Goal: Task Accomplishment & Management: Use online tool/utility

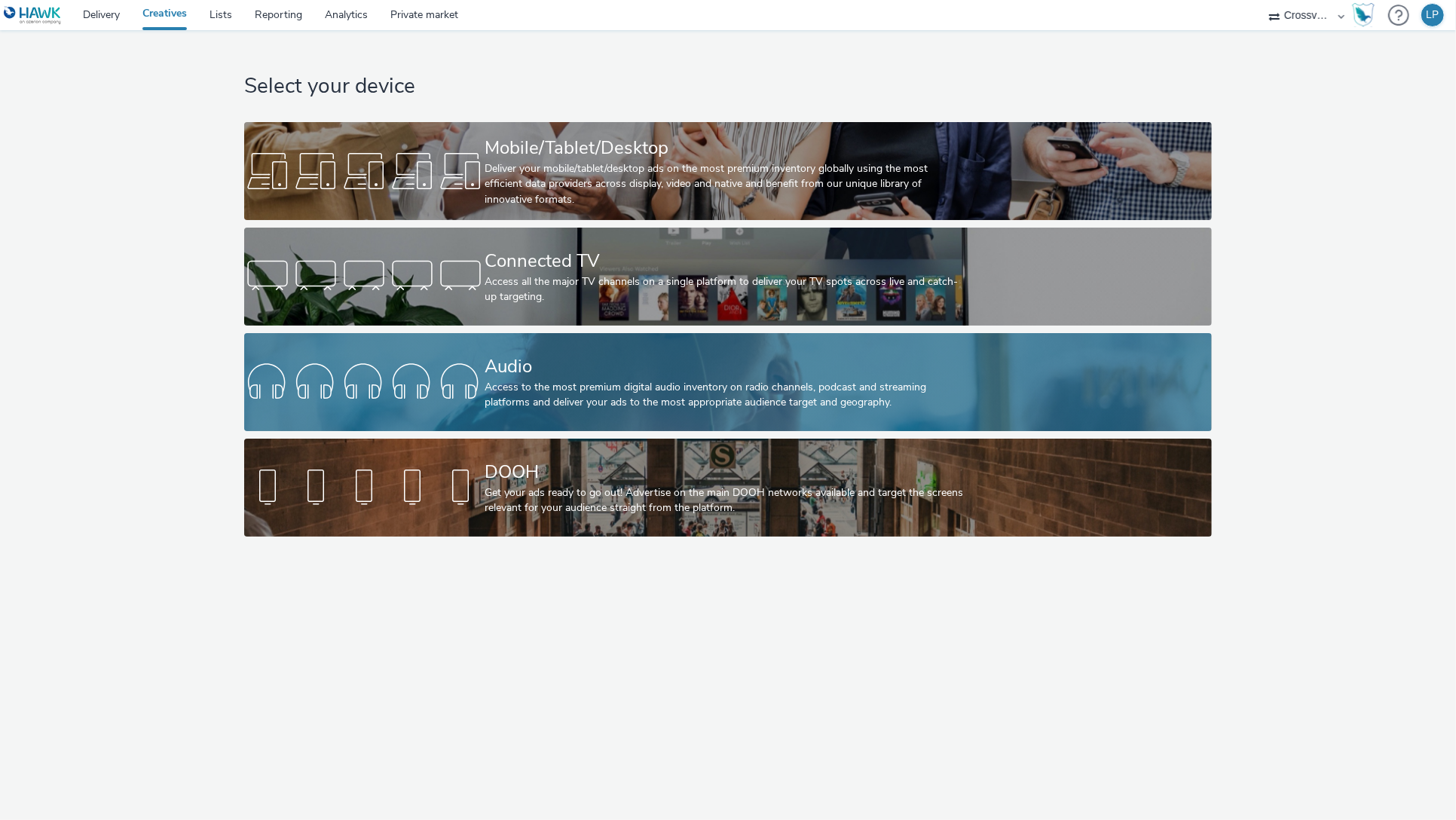
click at [608, 429] on div "Audio Access to the most premium digital audio inventory on radio channels, pod…" at bounding box center [724, 381] width 480 height 98
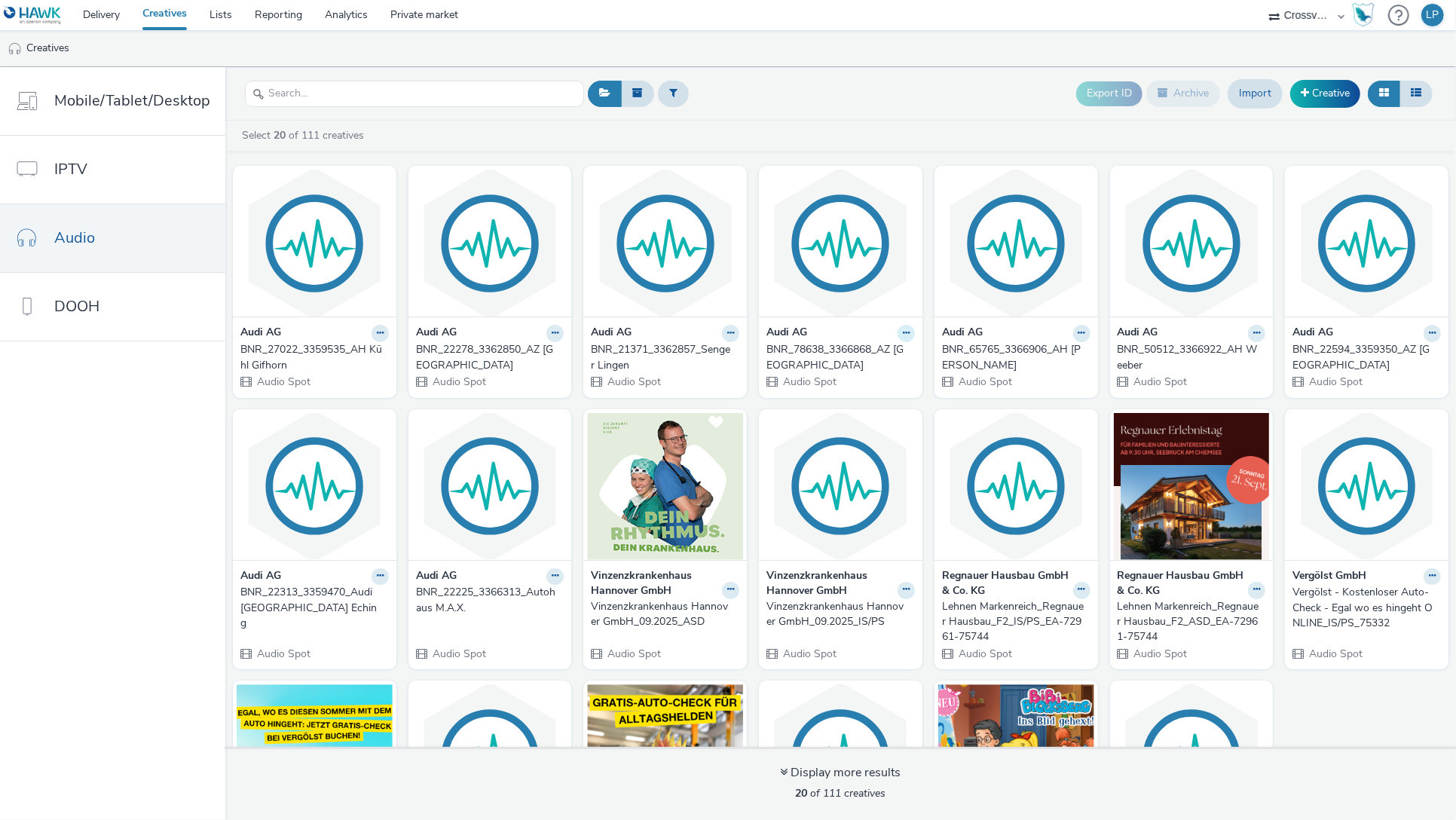
click at [903, 332] on icon at bounding box center [906, 333] width 7 height 9
click at [831, 349] on link "Edit" at bounding box center [859, 359] width 113 height 30
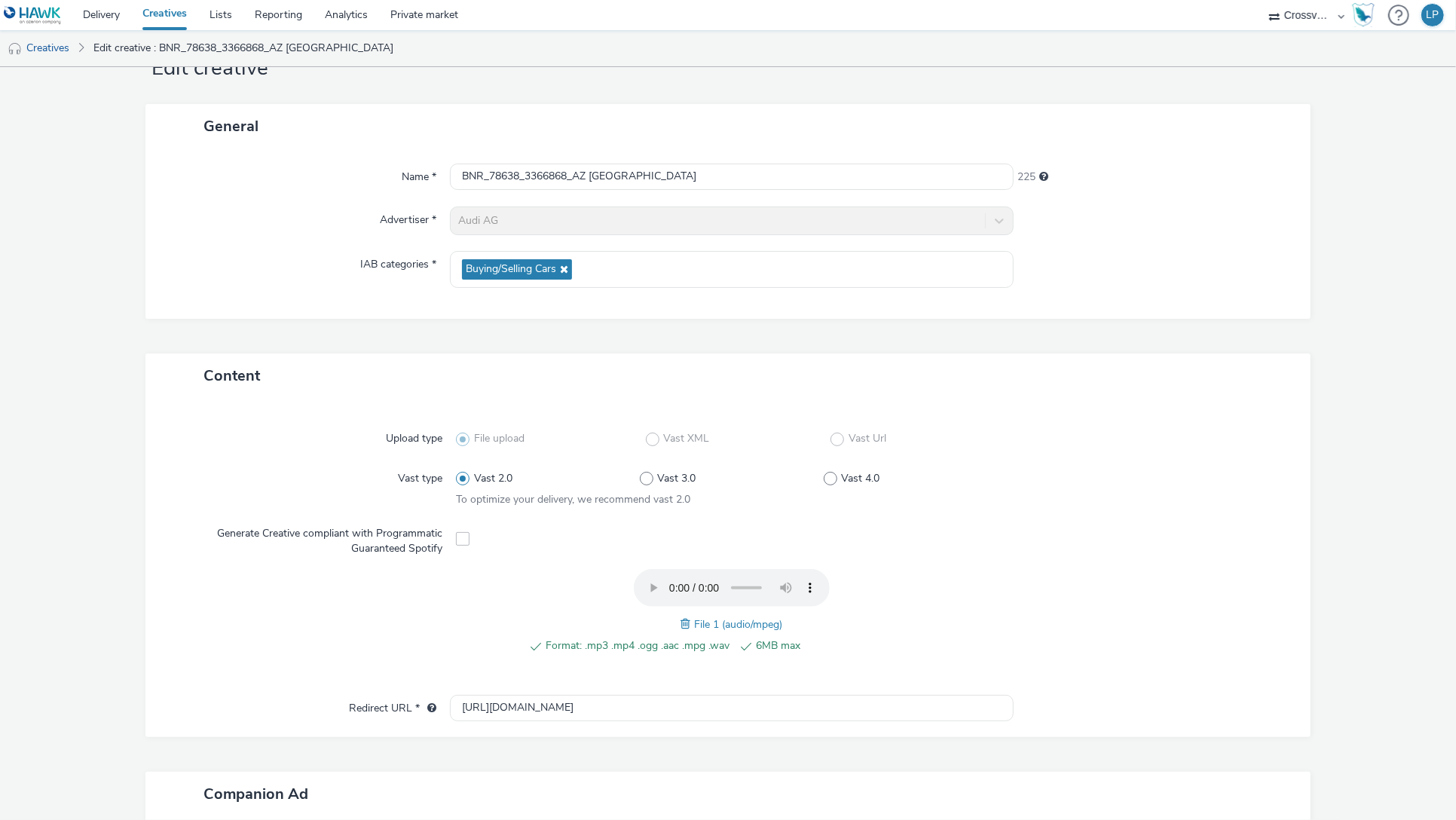
scroll to position [8, 0]
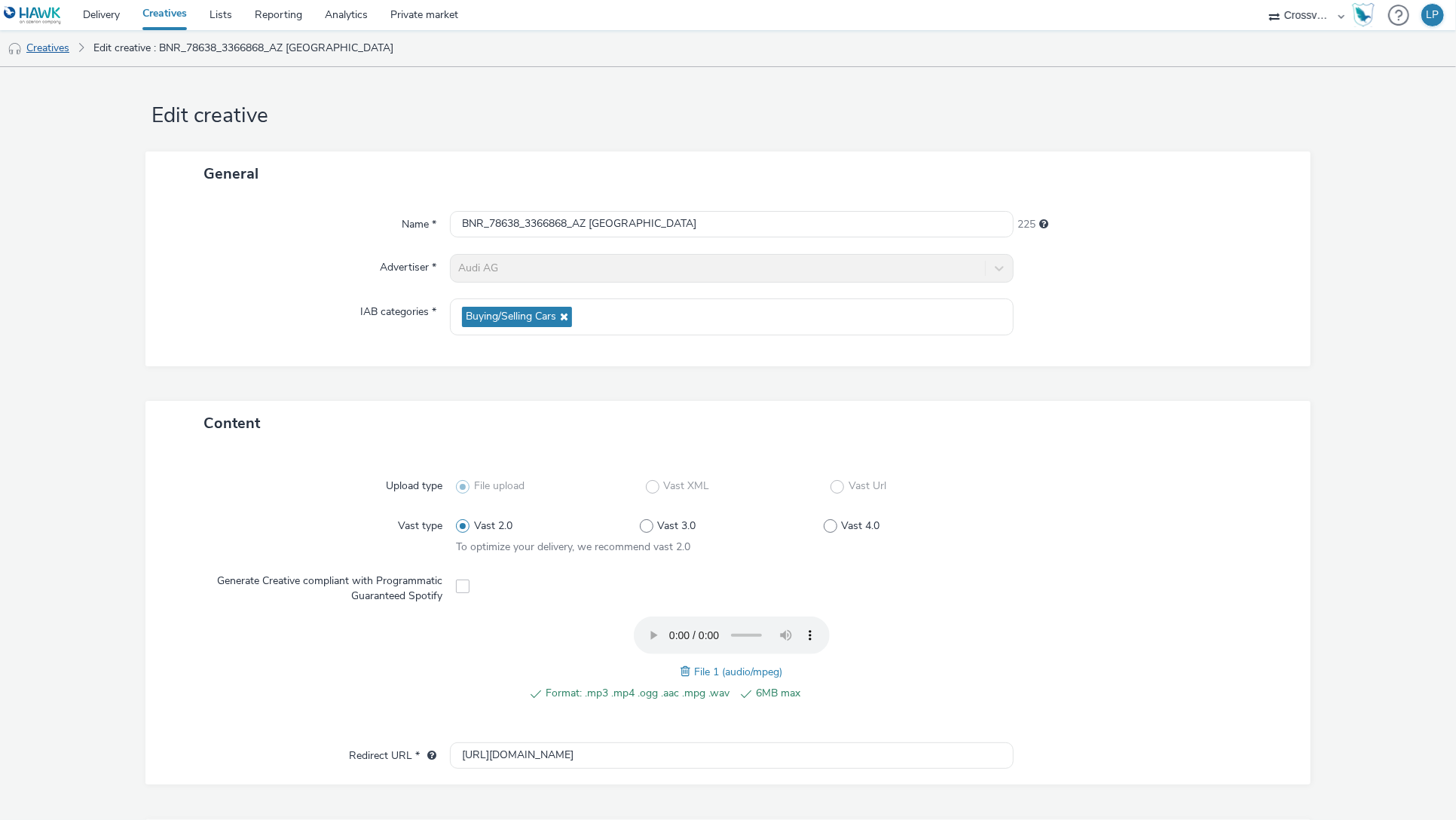
click at [52, 49] on link "Creatives" at bounding box center [39, 48] width 77 height 37
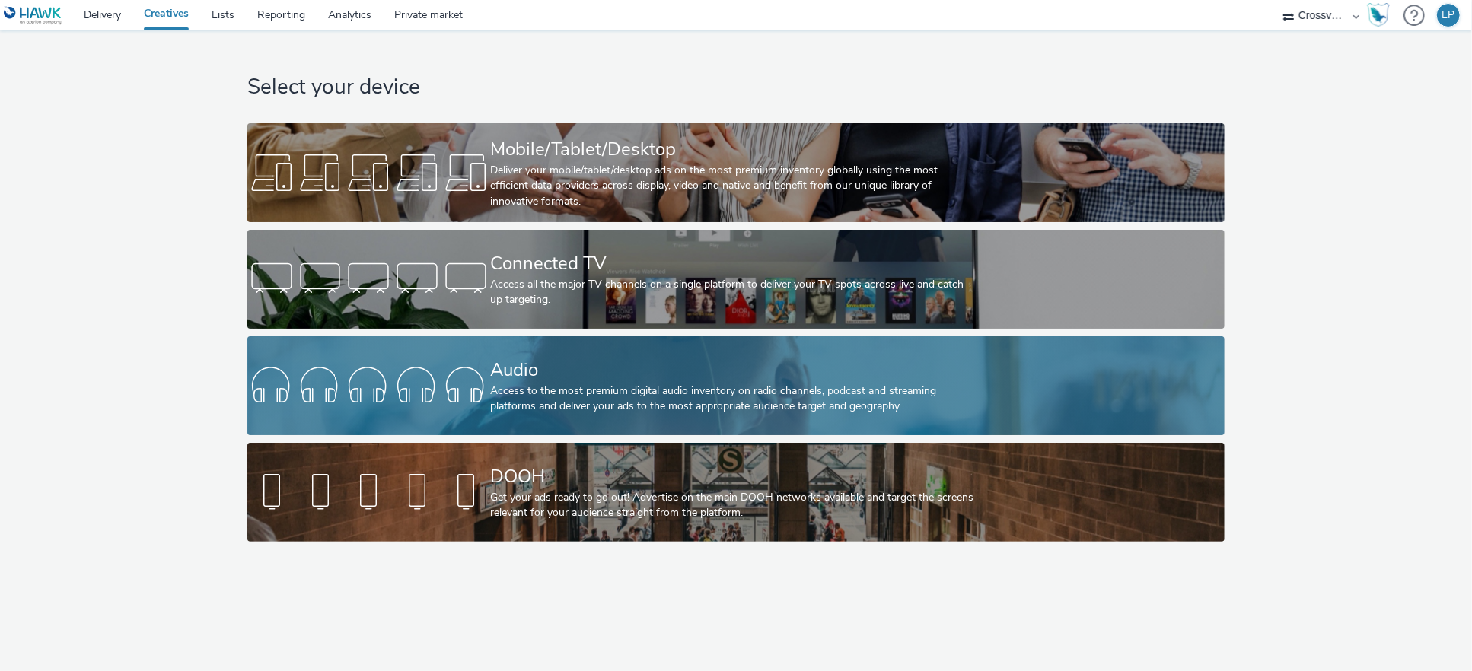
click at [521, 390] on div "Access to the most premium digital audio inventory on radio channels, podcast a…" at bounding box center [732, 398] width 485 height 31
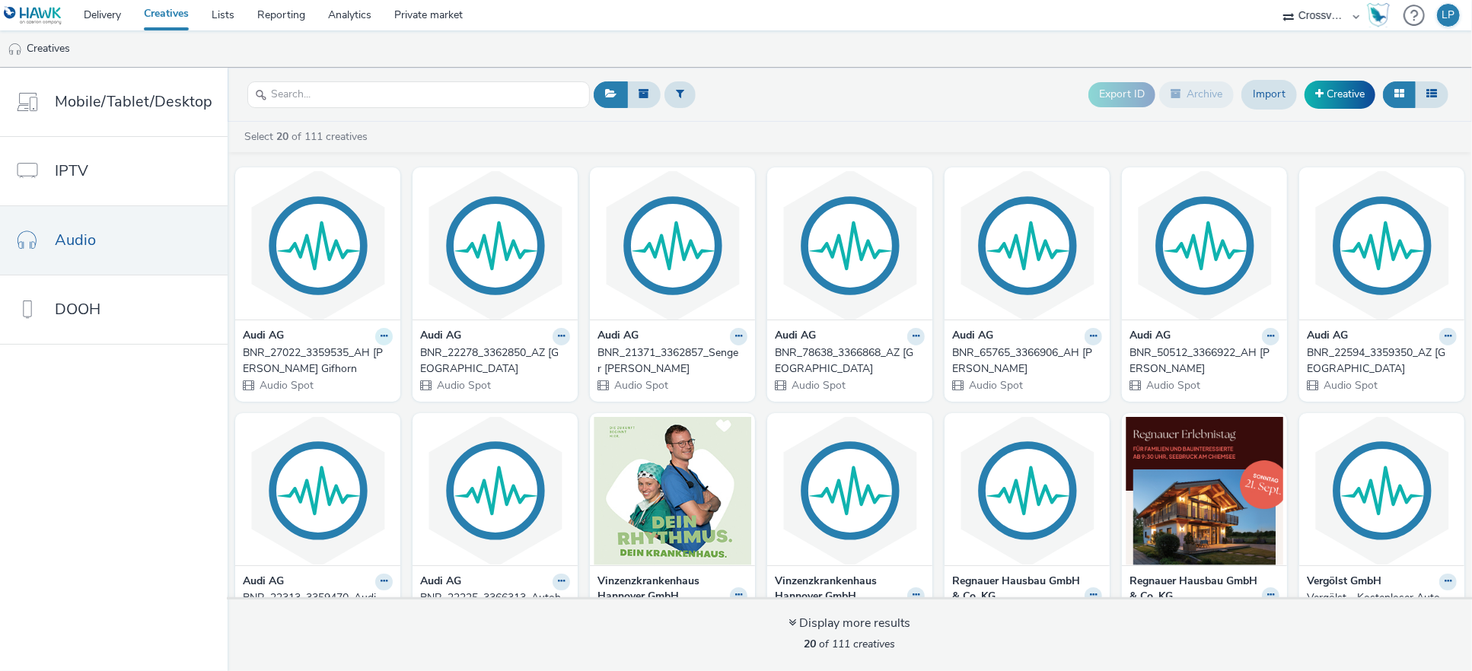
click at [380, 341] on icon at bounding box center [383, 336] width 7 height 9
click at [324, 364] on link "Edit" at bounding box center [335, 363] width 114 height 30
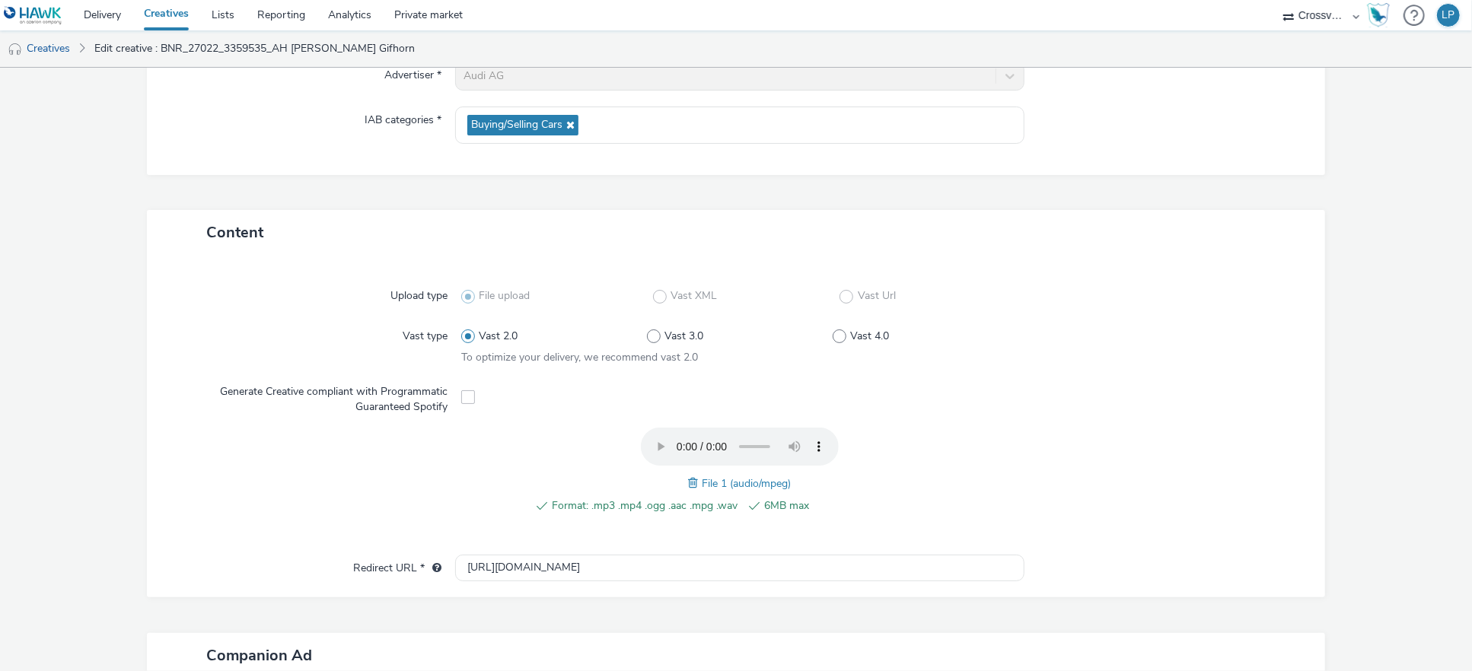
scroll to position [469, 0]
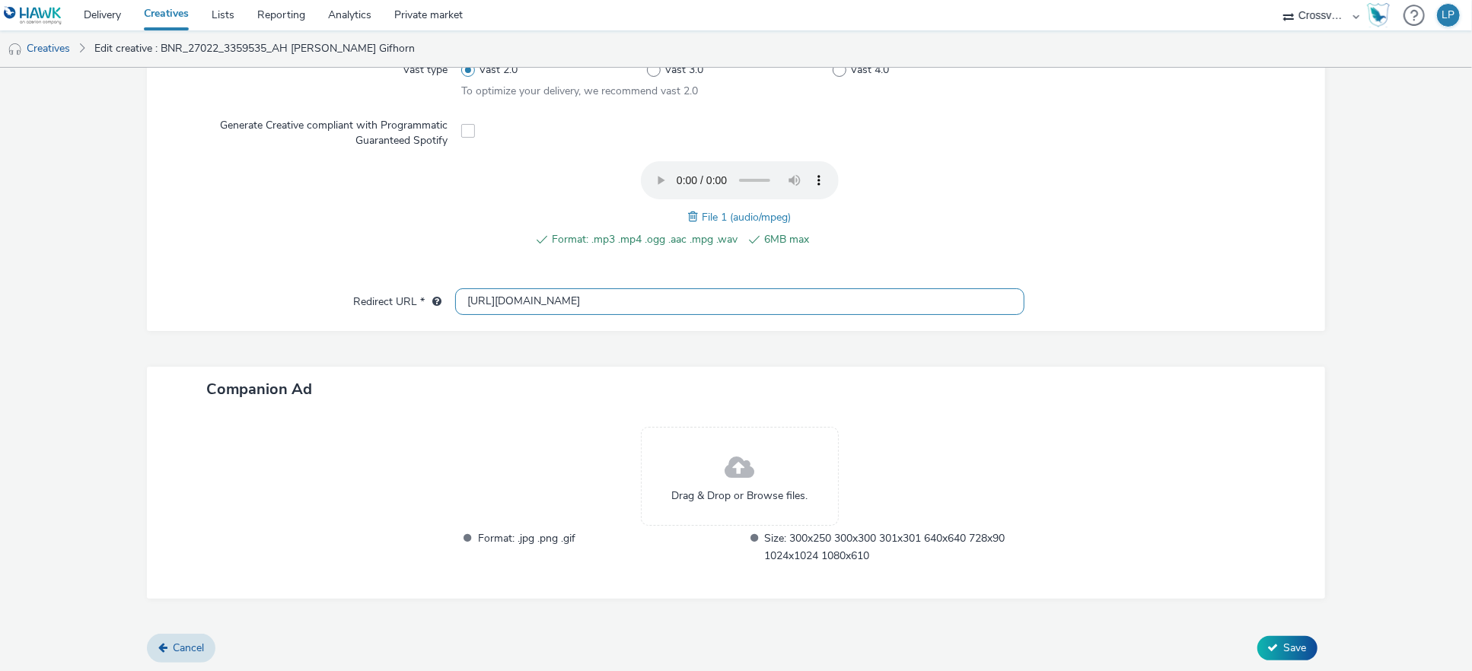
click at [578, 292] on input "[URL][DOMAIN_NAME]" at bounding box center [740, 301] width 570 height 27
paste input "s://www.kuehl-gifhorn.audi/de/"
type input "https://www.kuehl-gifhorn.audi/de/"
click at [1279, 636] on button "Save" at bounding box center [1287, 648] width 60 height 24
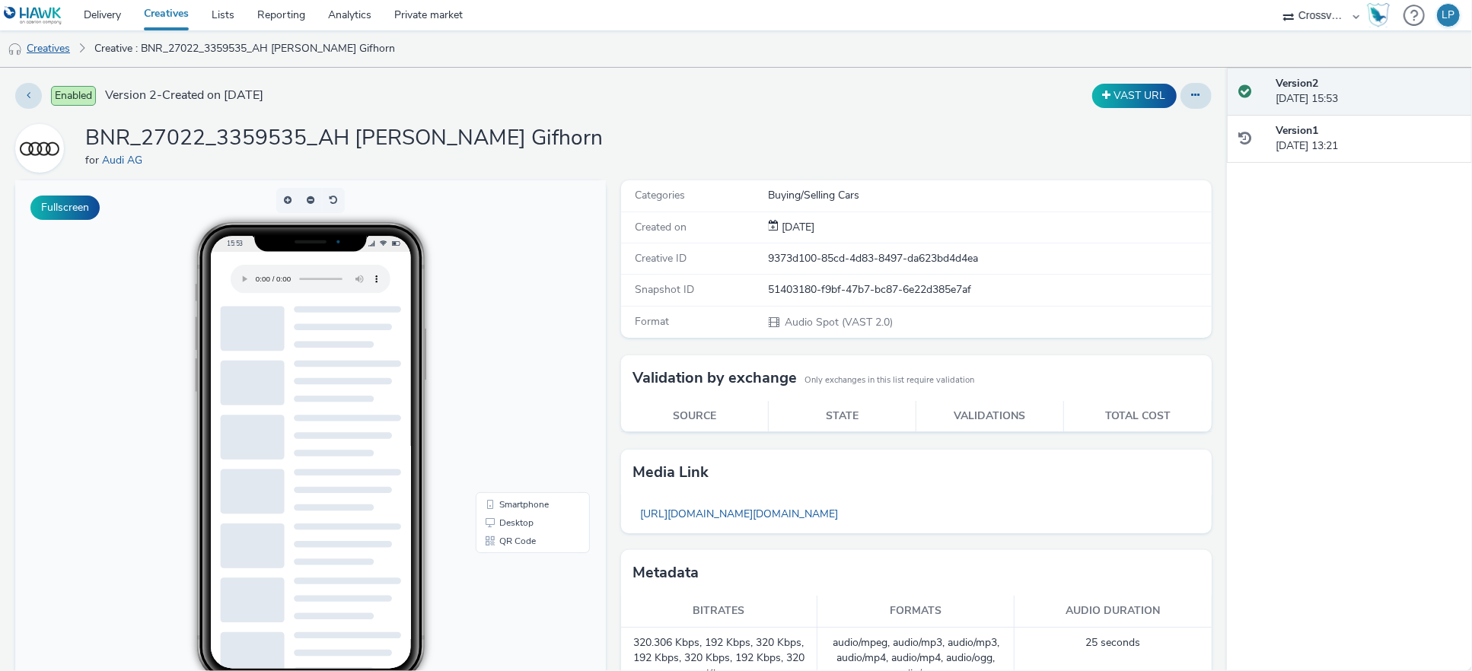
click at [30, 59] on link "Creatives" at bounding box center [39, 48] width 78 height 37
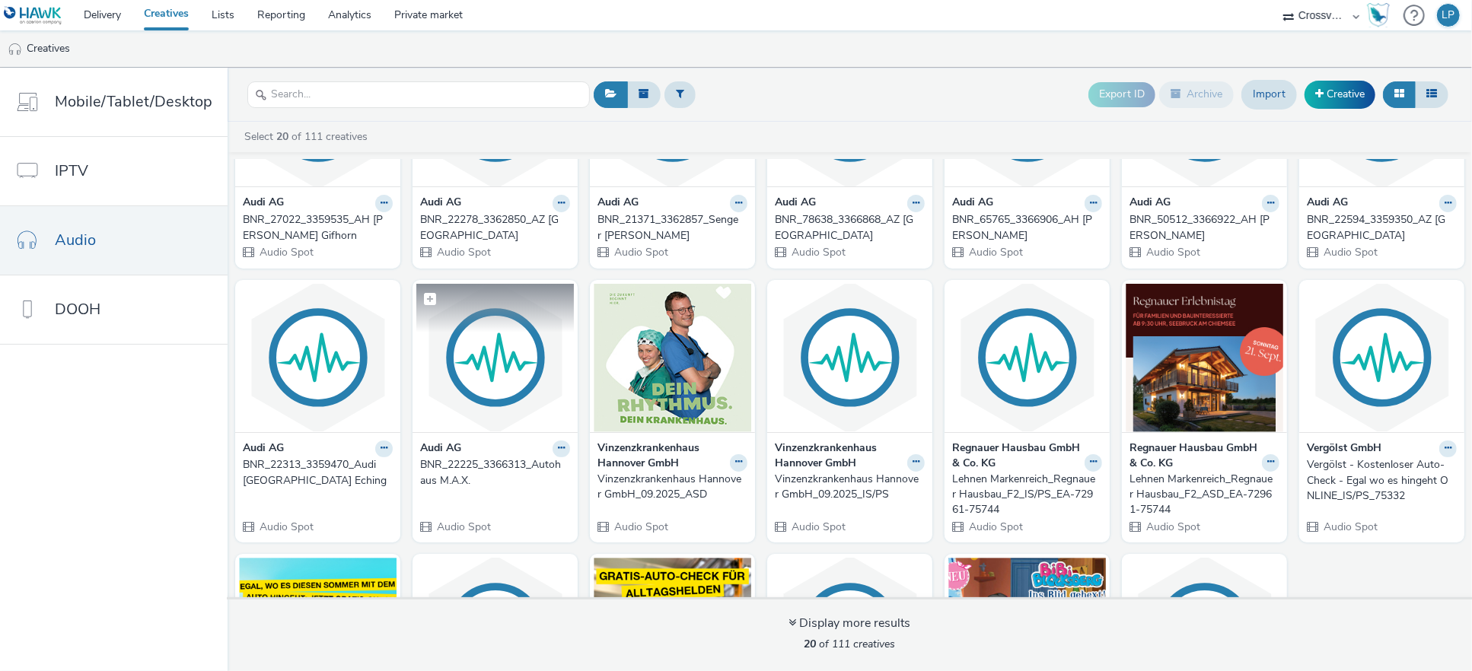
scroll to position [101, 0]
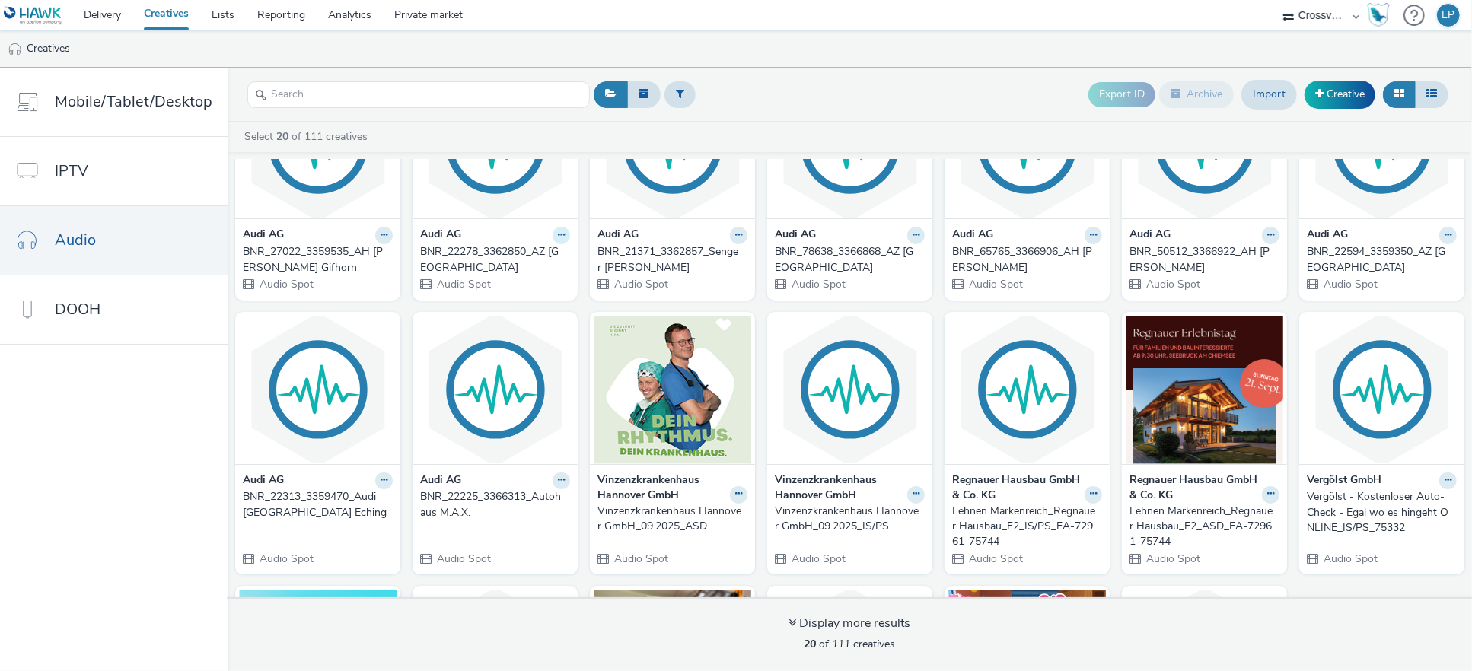
click at [558, 234] on icon at bounding box center [561, 235] width 7 height 9
click at [482, 261] on link "Edit" at bounding box center [513, 262] width 114 height 30
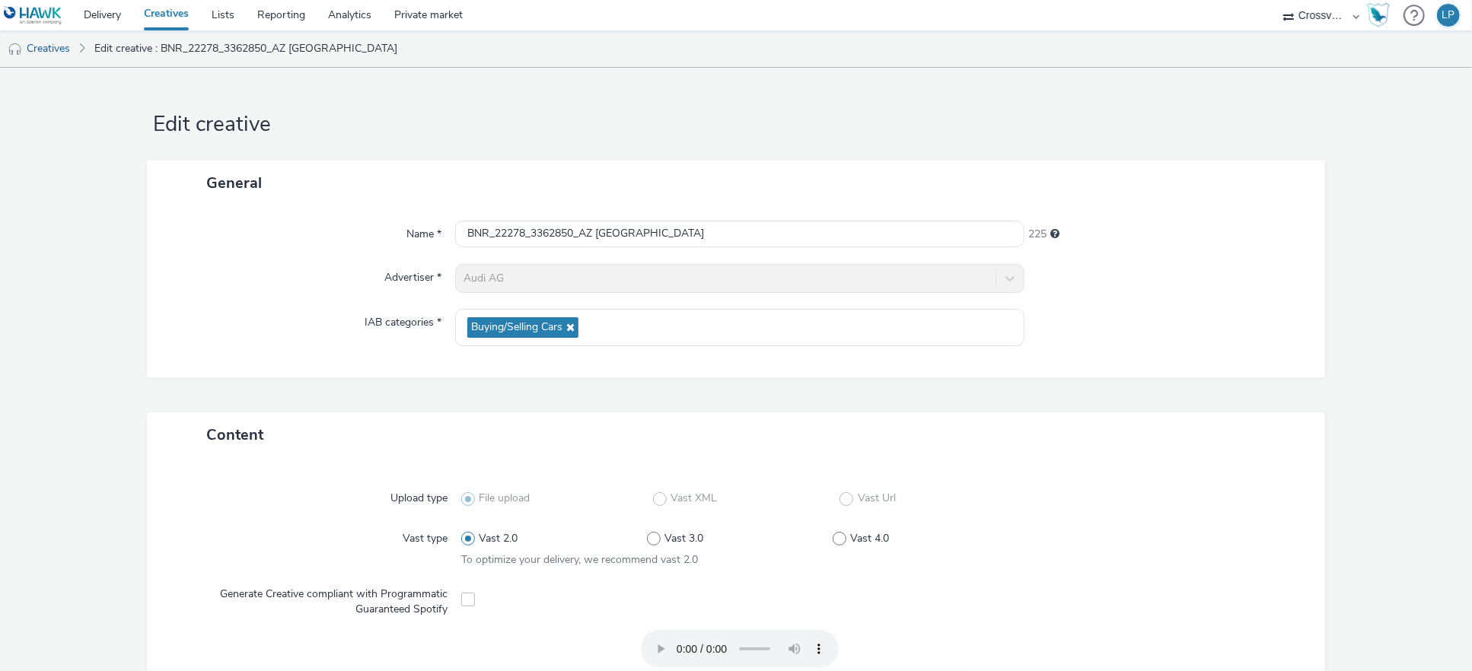
scroll to position [304, 0]
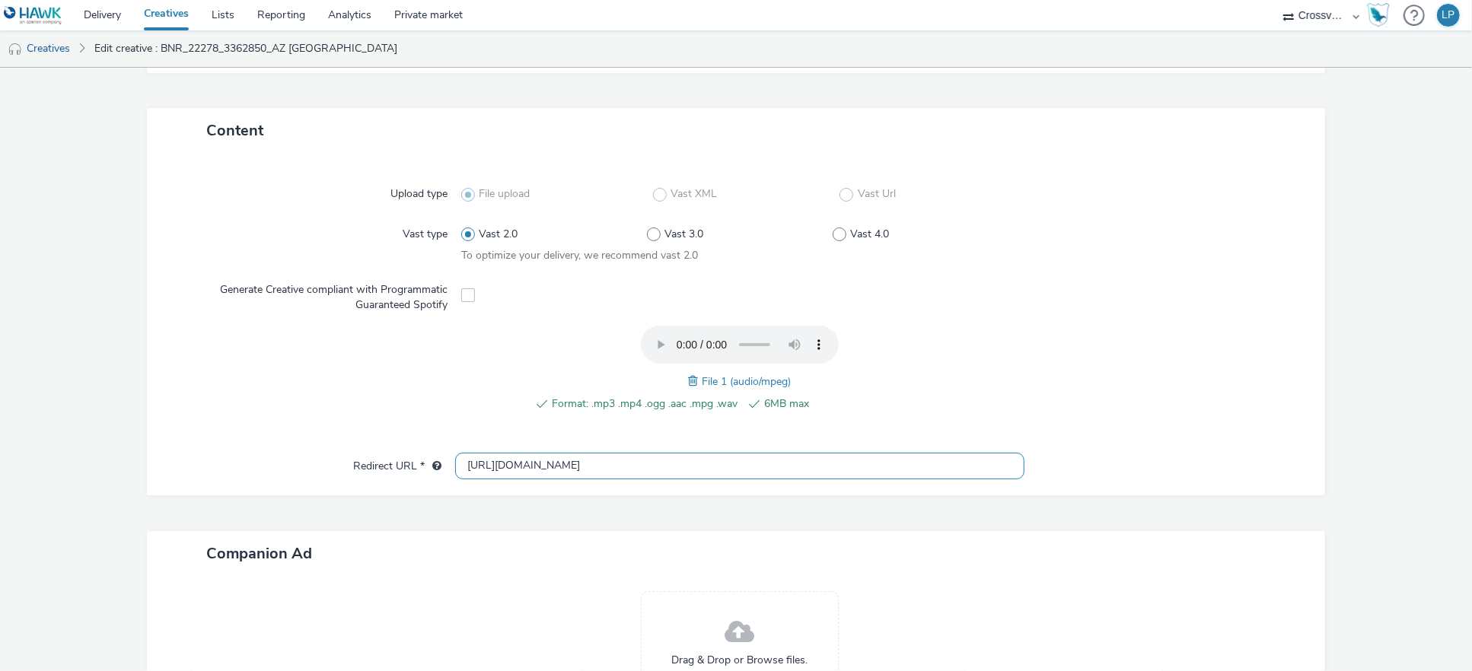
click at [613, 474] on input "[URL][DOMAIN_NAME]" at bounding box center [740, 466] width 570 height 27
paste input "s://www.audi-zentrum-bielefeld.audi/de/"
type input "https://www.audi-zentrum-bielefeld.audi/de/"
click at [1231, 444] on div "Upload type File upload Vast XML Vast Url Vast type Vast 2.0 Vast 3.0 Vast 4.0 …" at bounding box center [735, 310] width 1147 height 285
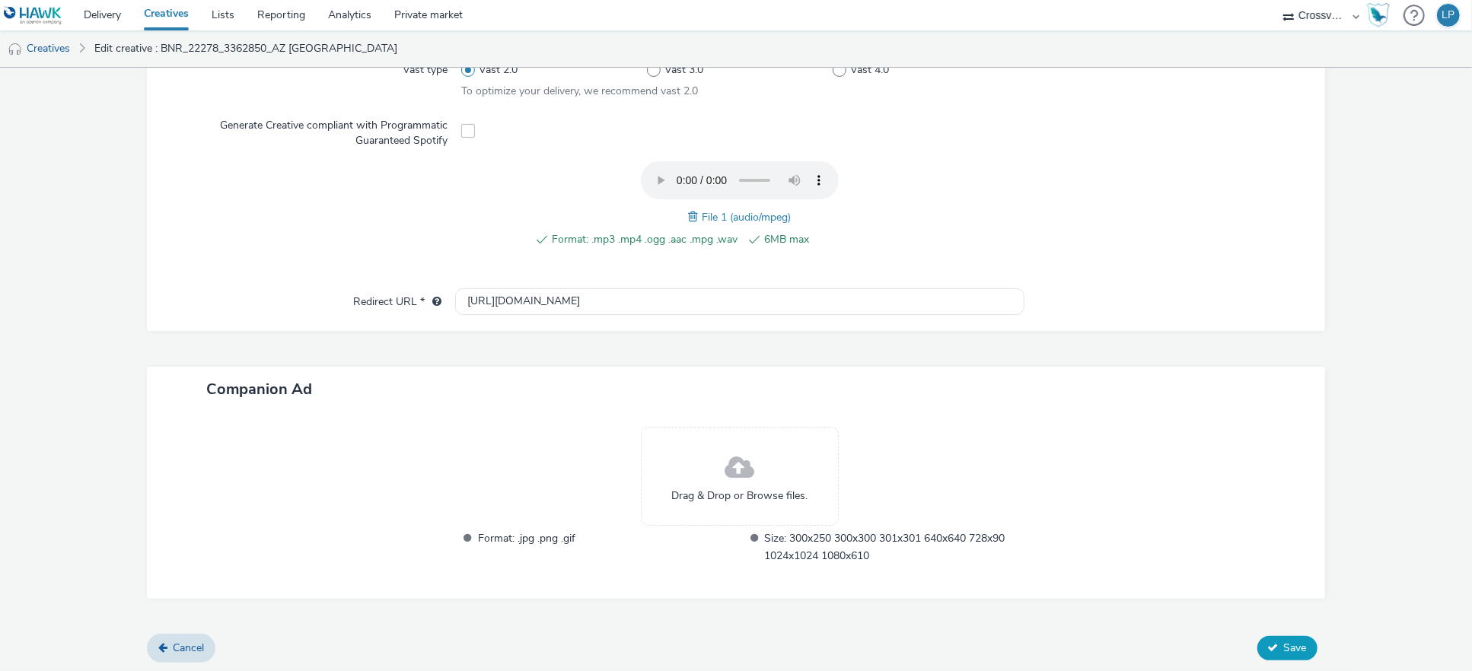
click at [1271, 655] on button "Save" at bounding box center [1287, 648] width 60 height 24
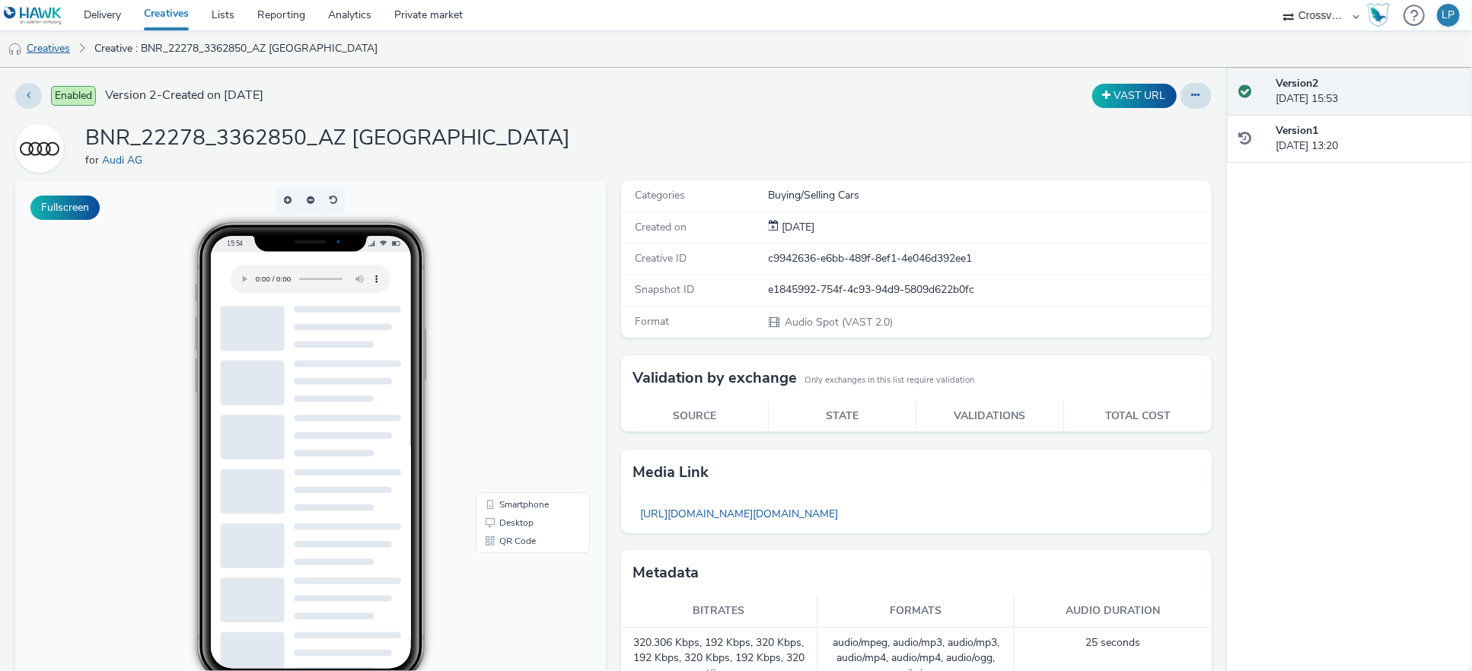
click at [57, 52] on link "Creatives" at bounding box center [39, 48] width 78 height 37
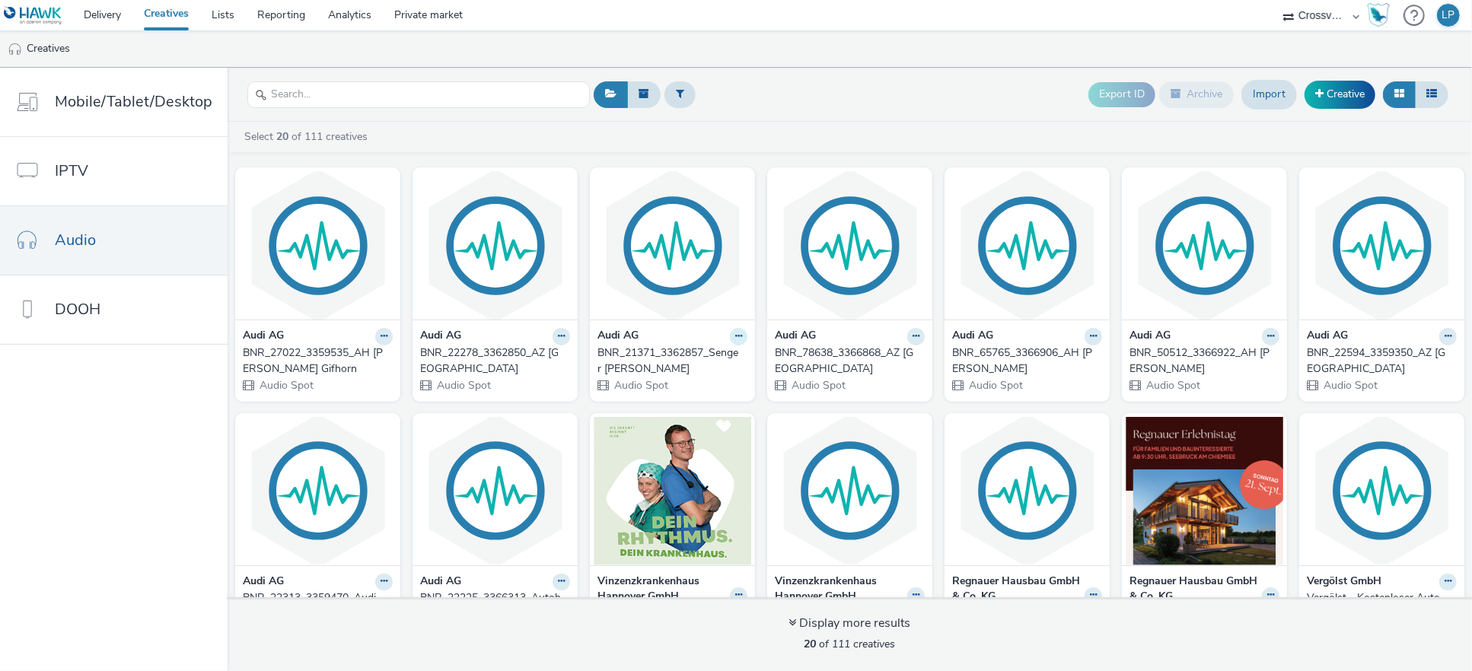
click at [730, 334] on button at bounding box center [739, 337] width 18 height 18
click at [685, 363] on link "Edit" at bounding box center [690, 363] width 114 height 30
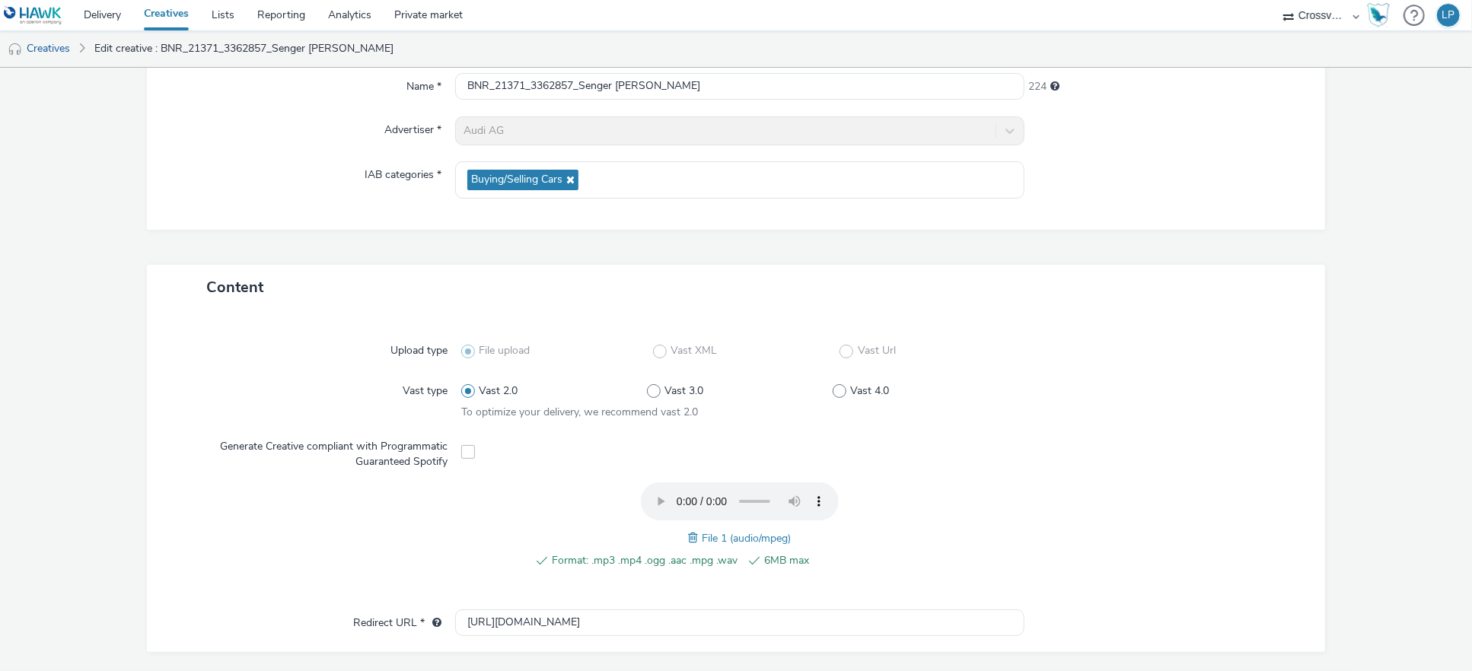
scroll to position [469, 0]
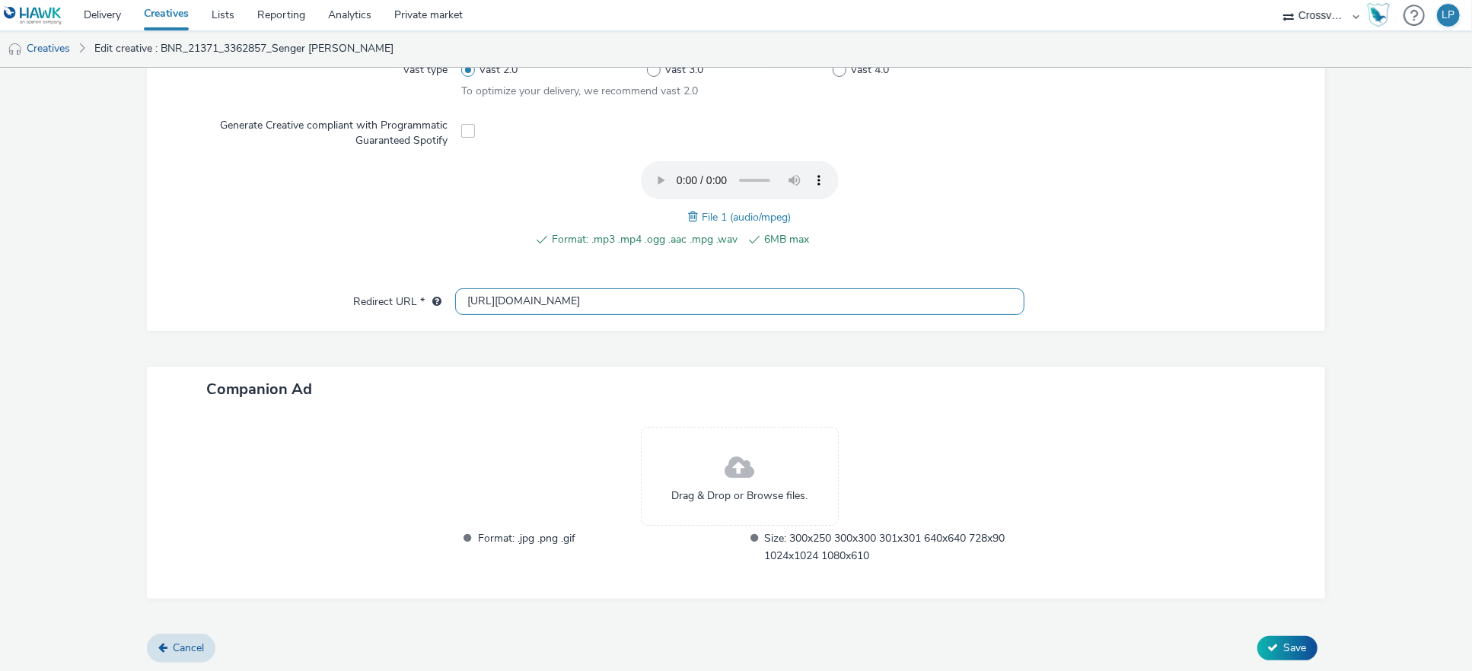
click at [593, 295] on input "[URL][DOMAIN_NAME]" at bounding box center [740, 301] width 570 height 27
paste input "s://www.senger-lingen.audi/de/"
type input "https://www.senger-lingen.audi/de/"
click at [1233, 351] on div "Content Upload type File upload Vast XML Vast Url Vast type Vast 2.0 Vast 3.0 V…" at bounding box center [735, 289] width 1177 height 691
click at [1274, 661] on form "Edit creative General Name * BNR_21371_3362857_Senger Lingen 224 Advertiser * A…" at bounding box center [736, 136] width 1472 height 1075
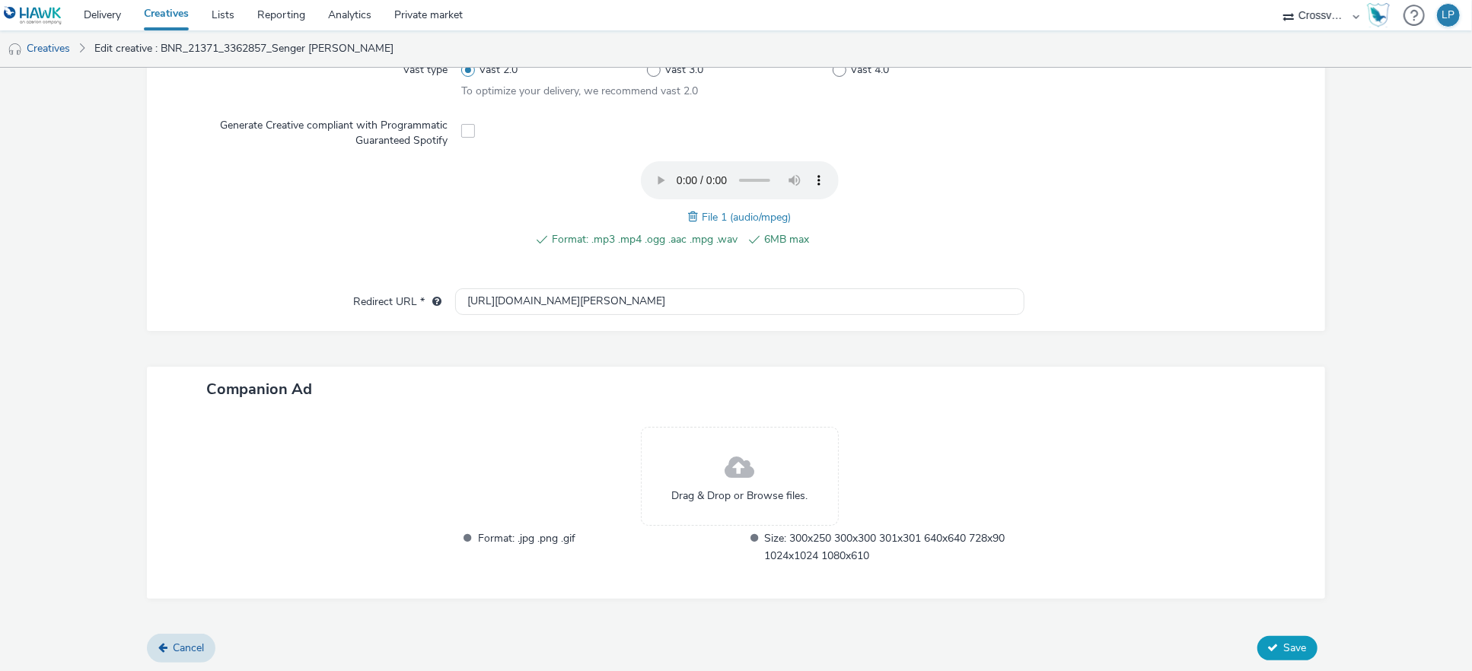
click at [1291, 643] on span "Save" at bounding box center [1295, 648] width 23 height 14
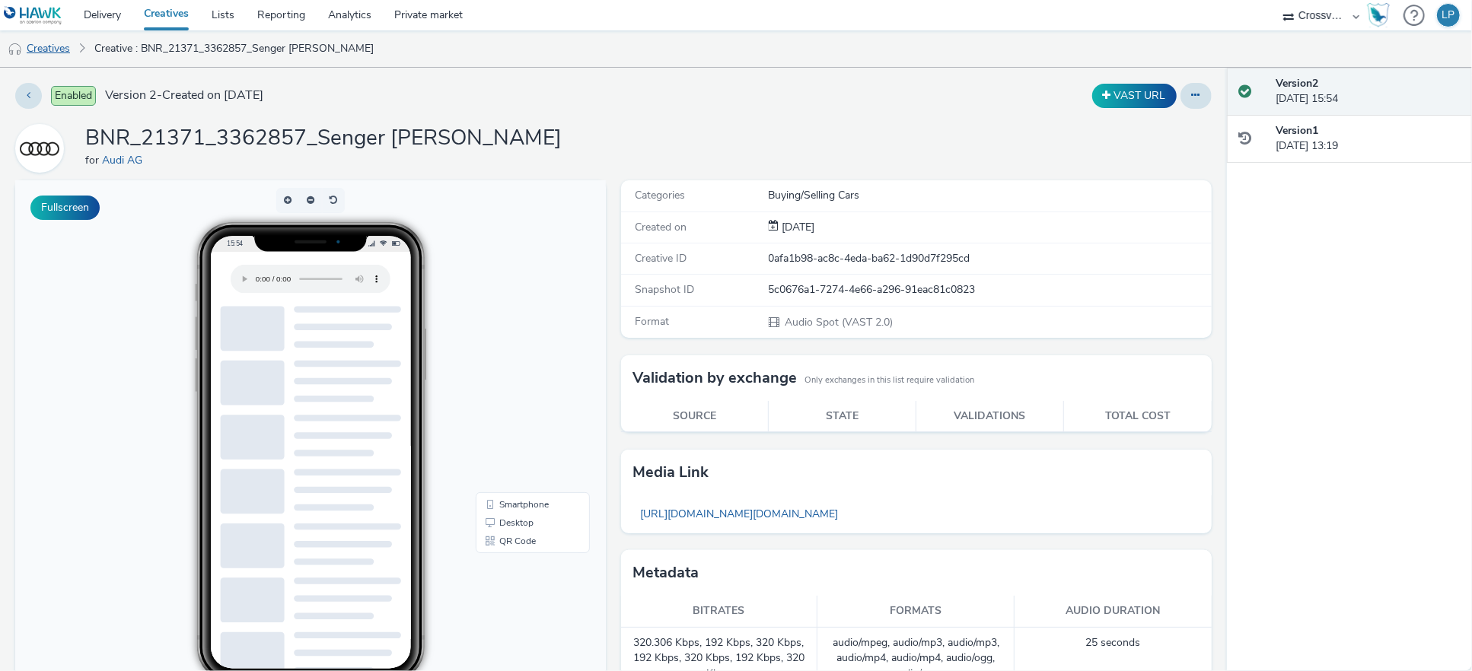
click at [34, 43] on link "Creatives" at bounding box center [39, 48] width 78 height 37
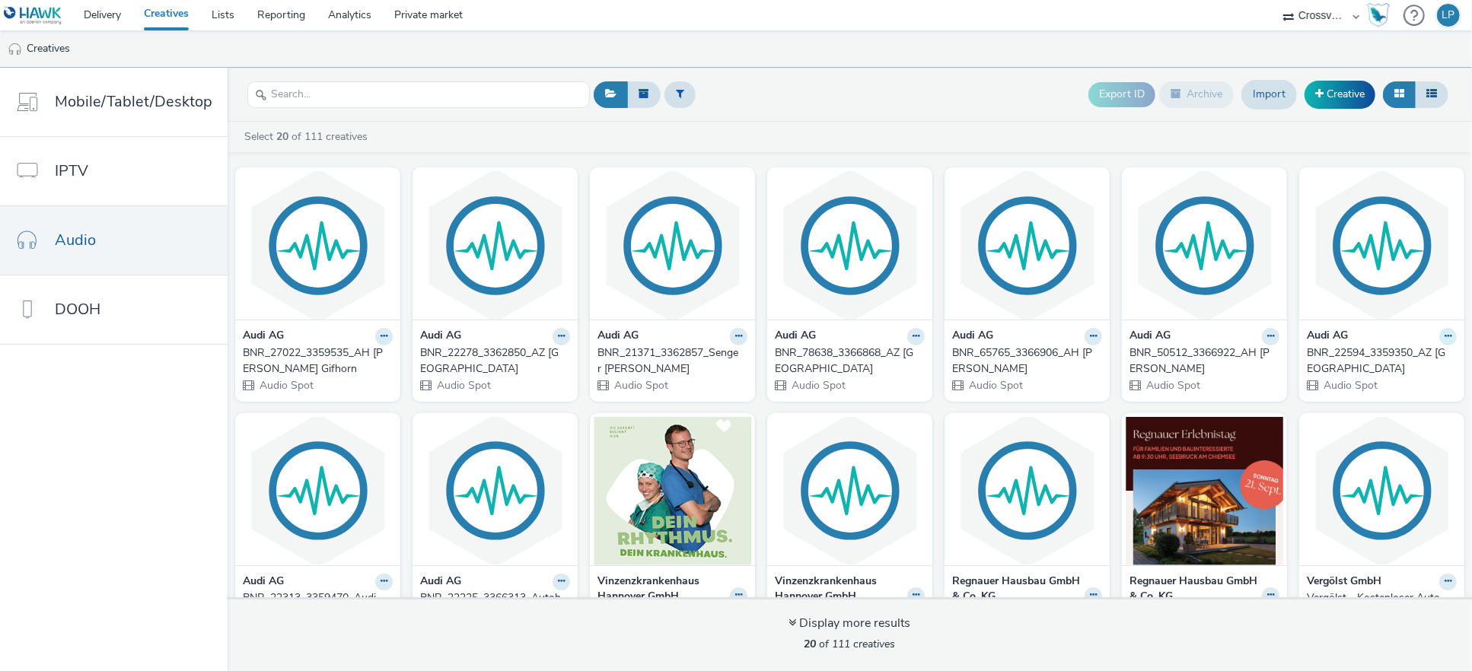
click at [1439, 336] on button at bounding box center [1448, 337] width 18 height 18
click at [1377, 364] on link "Edit" at bounding box center [1399, 363] width 114 height 30
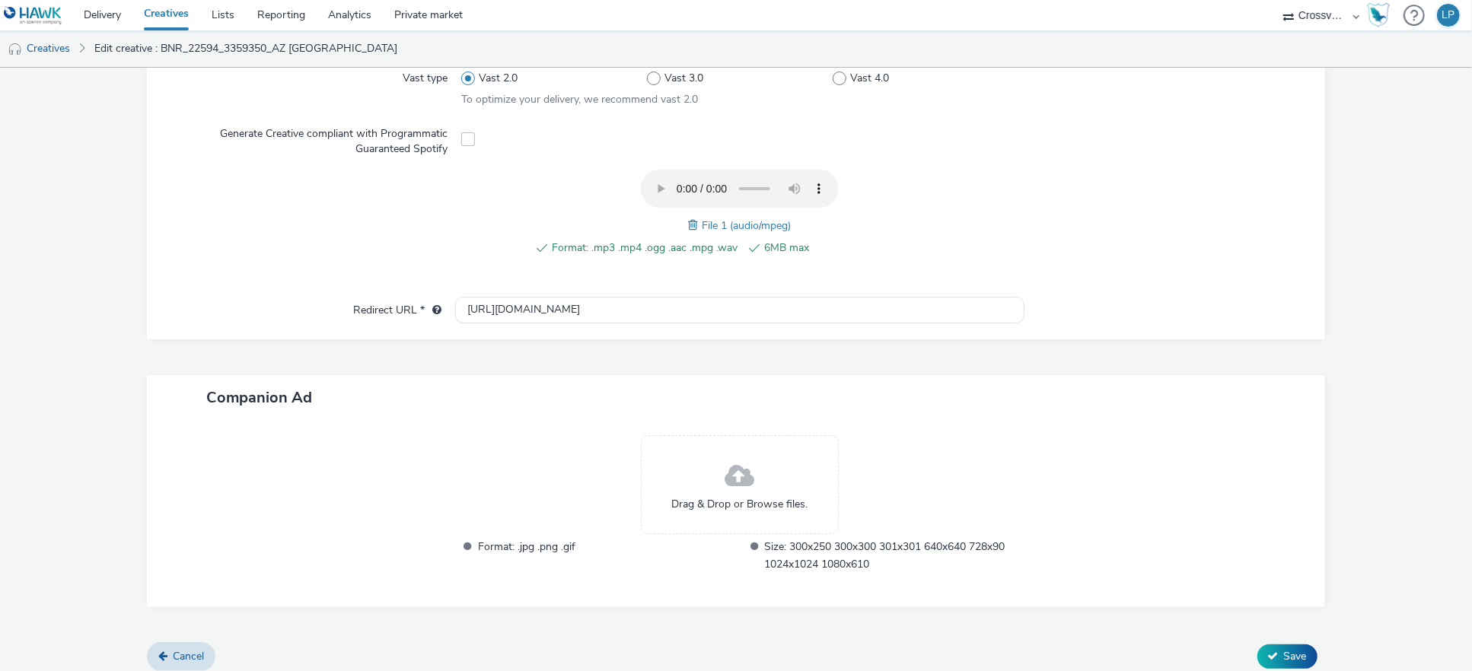
scroll to position [469, 0]
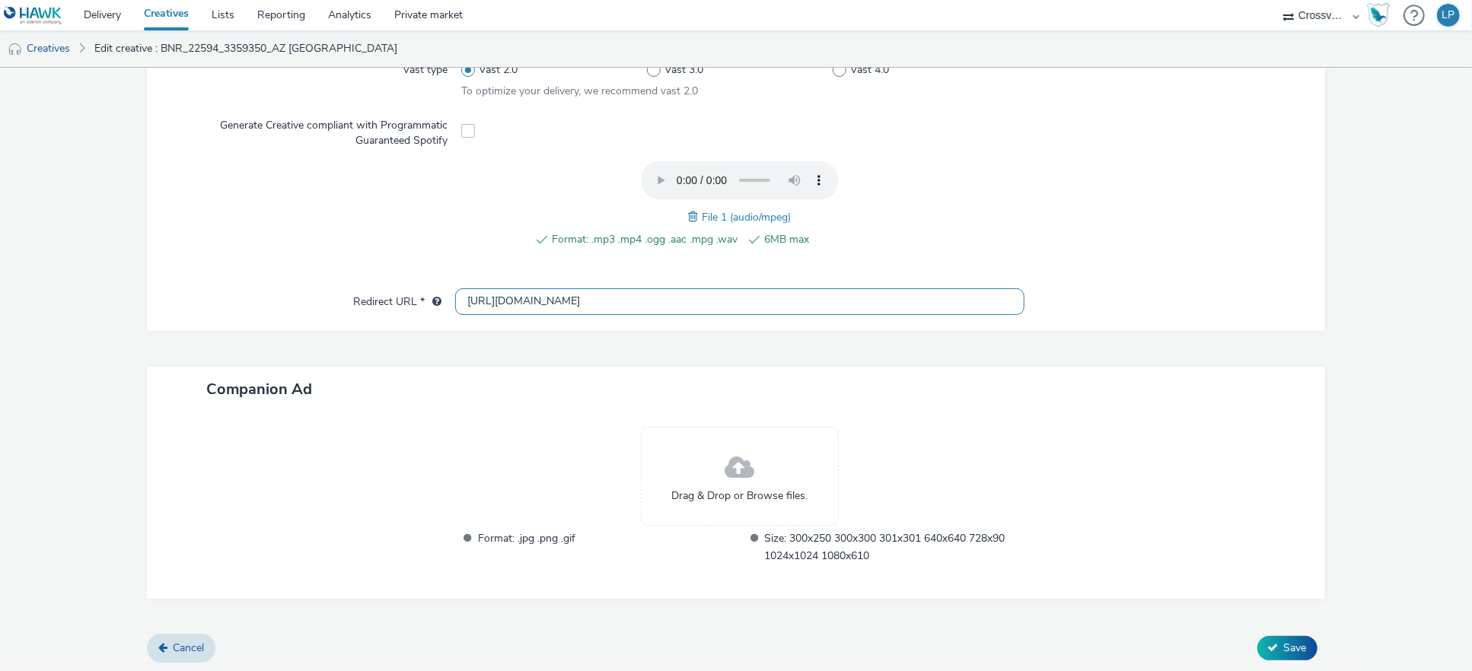
click at [628, 296] on input "[URL][DOMAIN_NAME]" at bounding box center [740, 301] width 570 height 27
paste input "s://www.audi-zentrum-wolfsburg.audi/de/"
type input "https://www.audi-zentrum-wolfsburg.audi/de/"
click at [1278, 655] on button "Save" at bounding box center [1287, 648] width 60 height 24
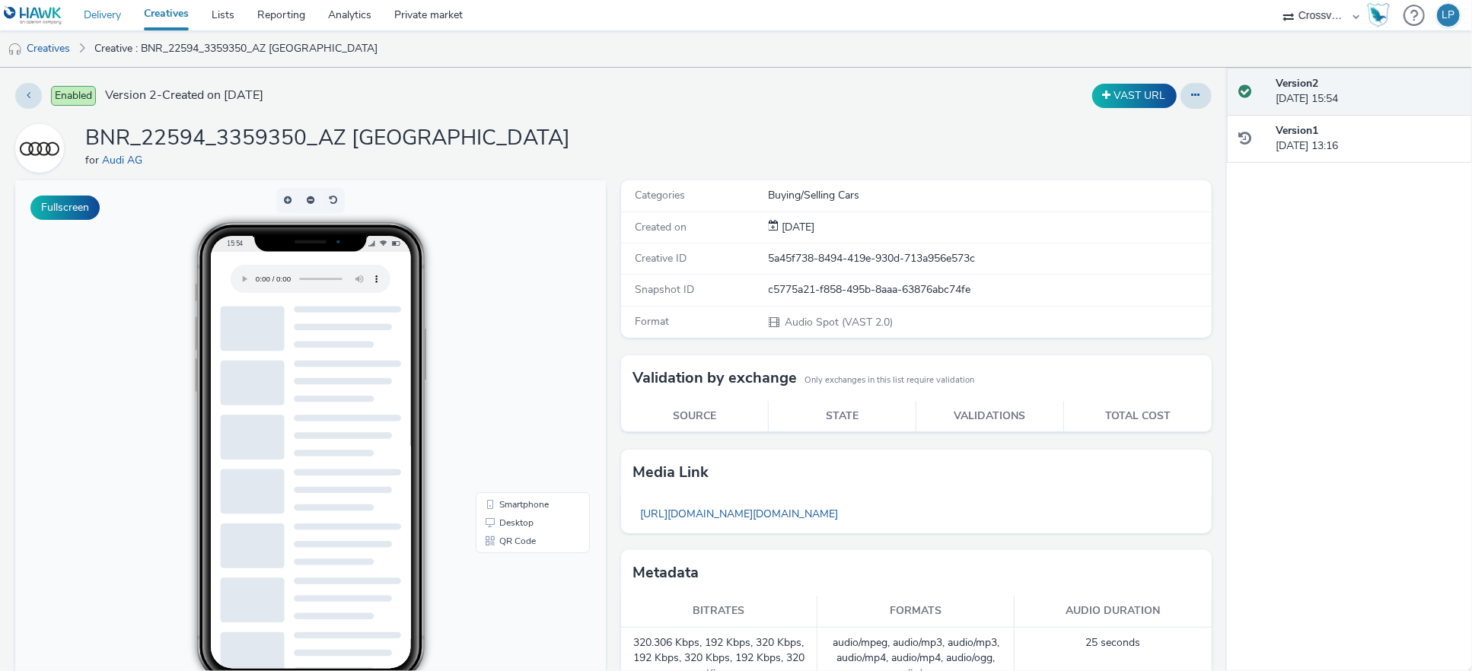
click at [84, 11] on link "Delivery" at bounding box center [102, 15] width 60 height 30
